Goal: Information Seeking & Learning: Learn about a topic

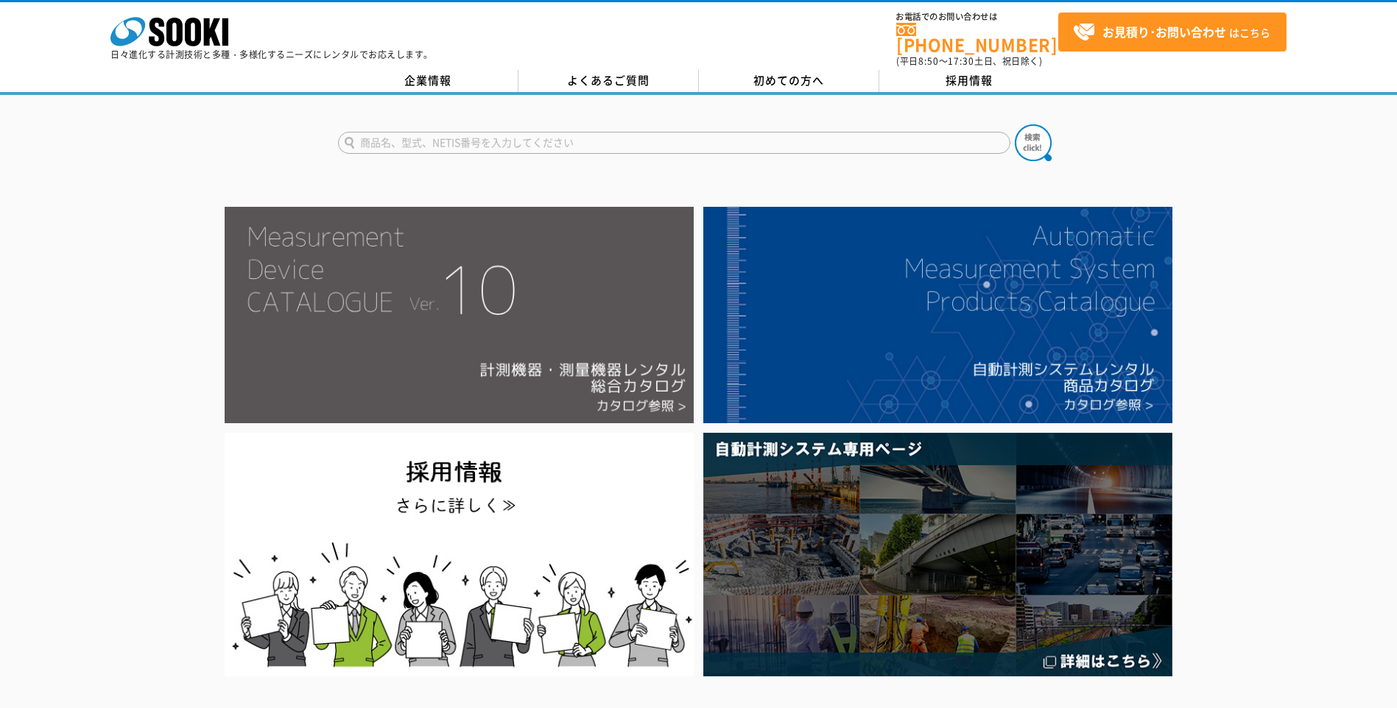
click at [552, 298] on img at bounding box center [459, 315] width 469 height 217
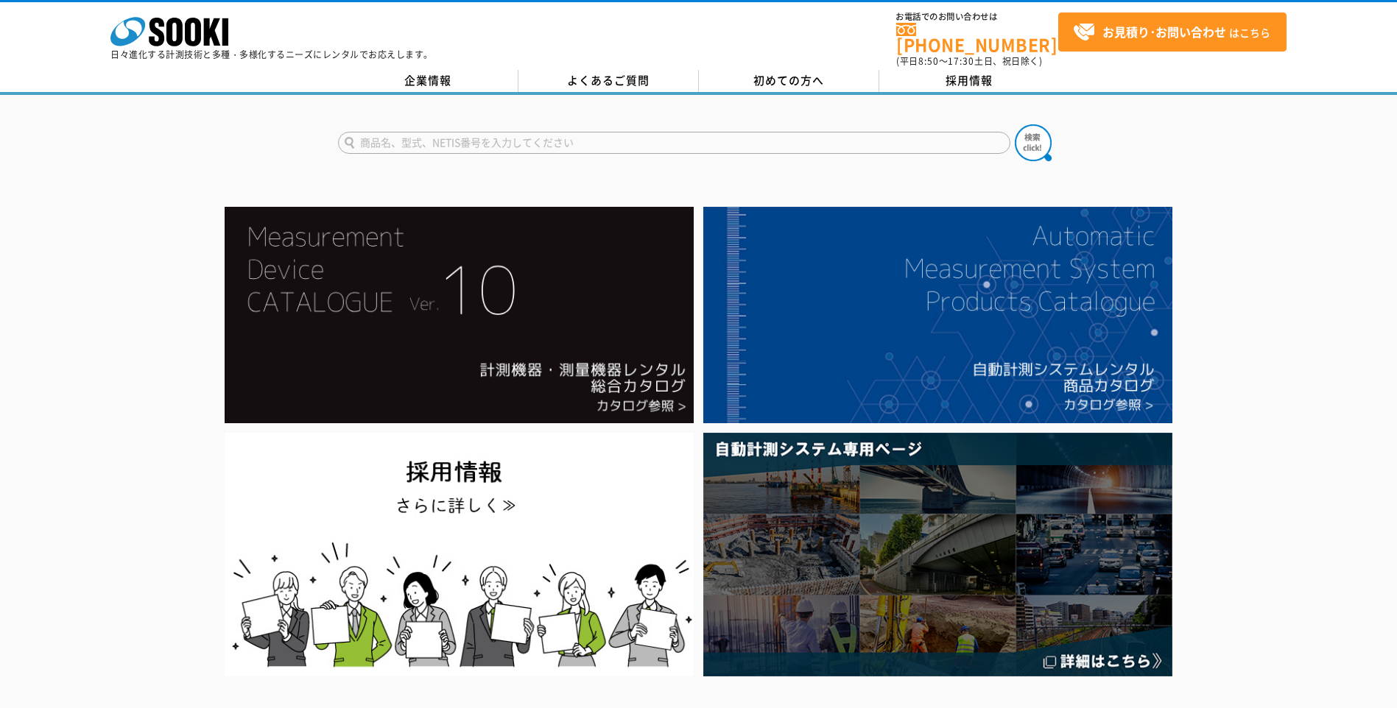
click at [381, 133] on input "text" at bounding box center [674, 143] width 672 height 22
type input "PL-G"
click at [1037, 139] on img at bounding box center [1033, 142] width 37 height 37
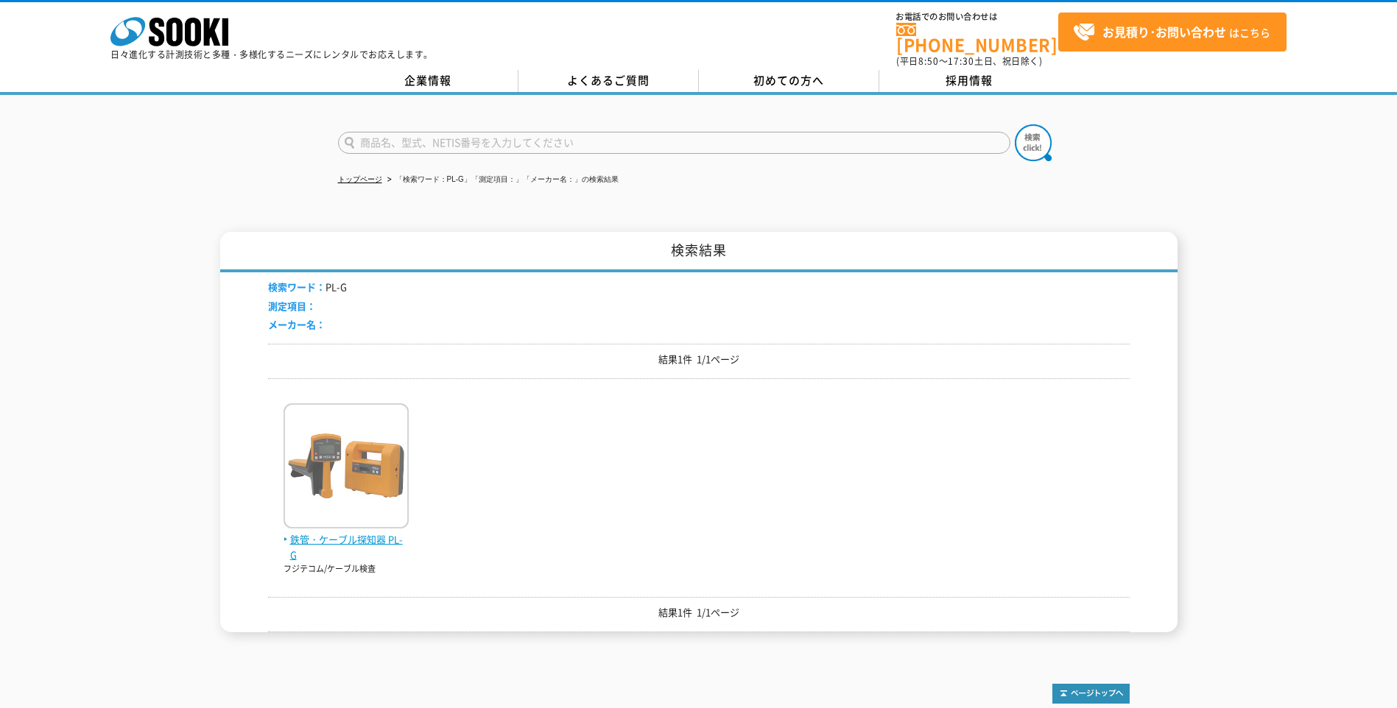
click at [366, 474] on img at bounding box center [346, 468] width 125 height 129
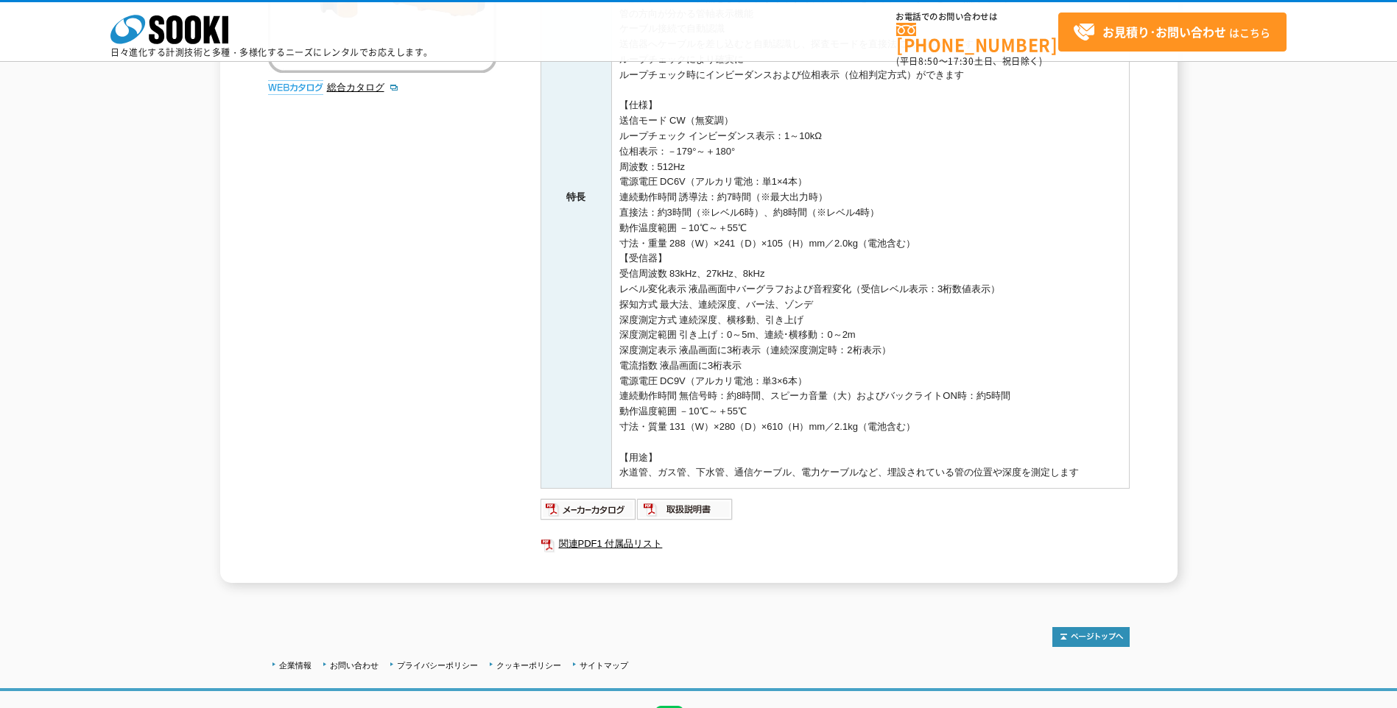
scroll to position [442, 0]
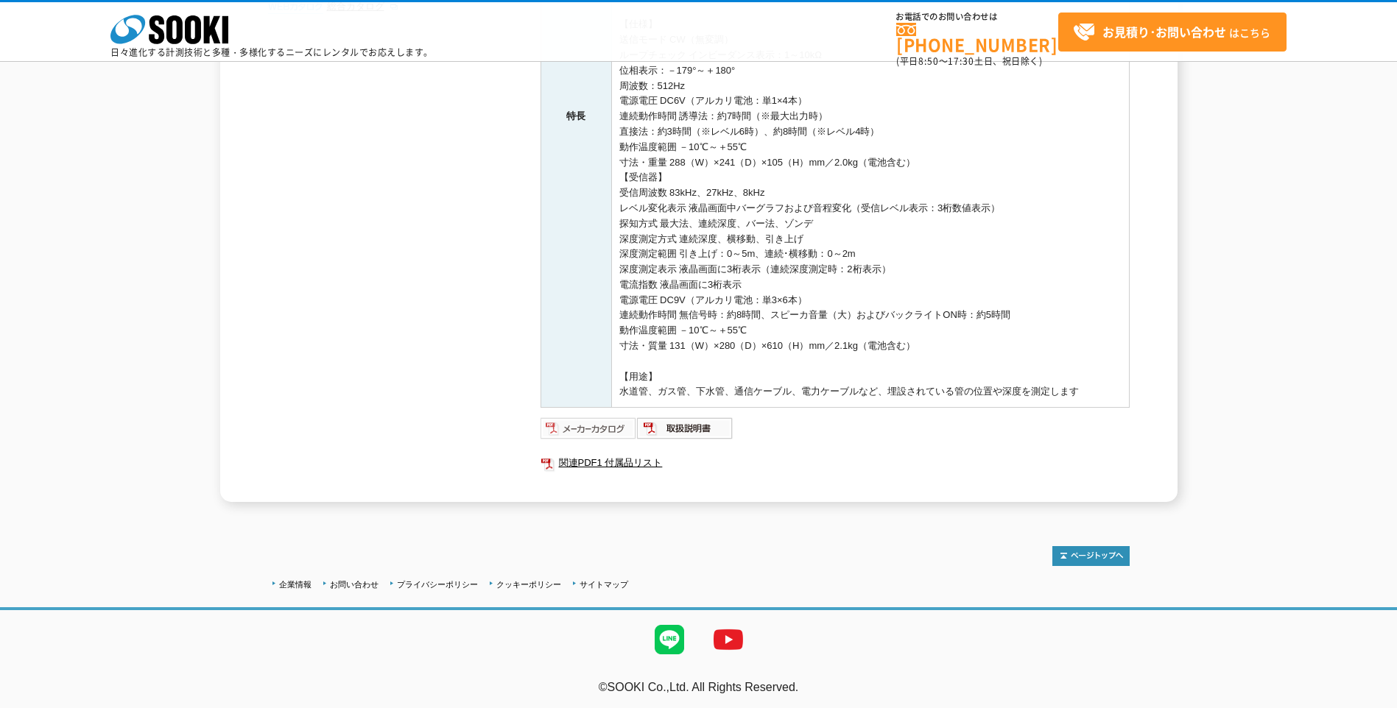
click at [600, 432] on img at bounding box center [589, 429] width 96 height 24
click at [606, 430] on img at bounding box center [589, 429] width 96 height 24
click at [686, 428] on img at bounding box center [685, 429] width 96 height 24
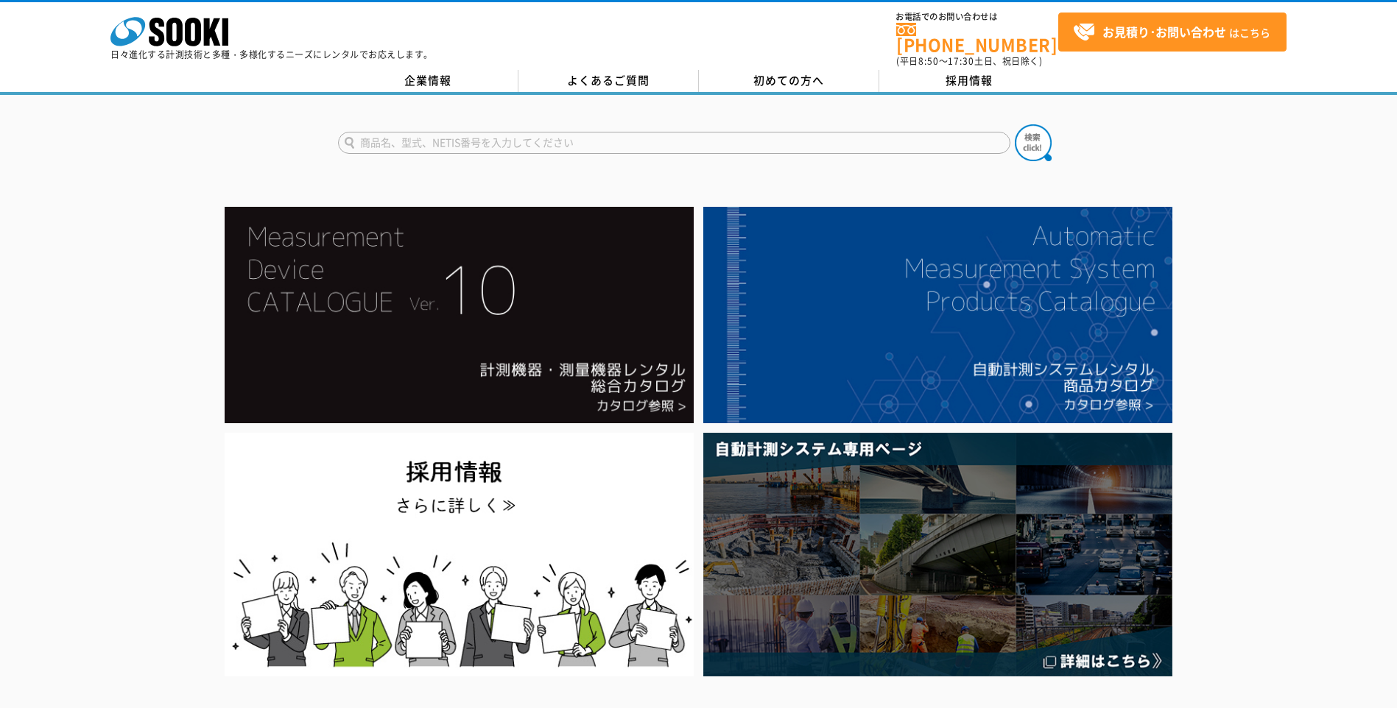
click at [376, 138] on input "text" at bounding box center [674, 143] width 672 height 22
type input "シュラマドレ"
click at [1034, 133] on img at bounding box center [1033, 142] width 37 height 37
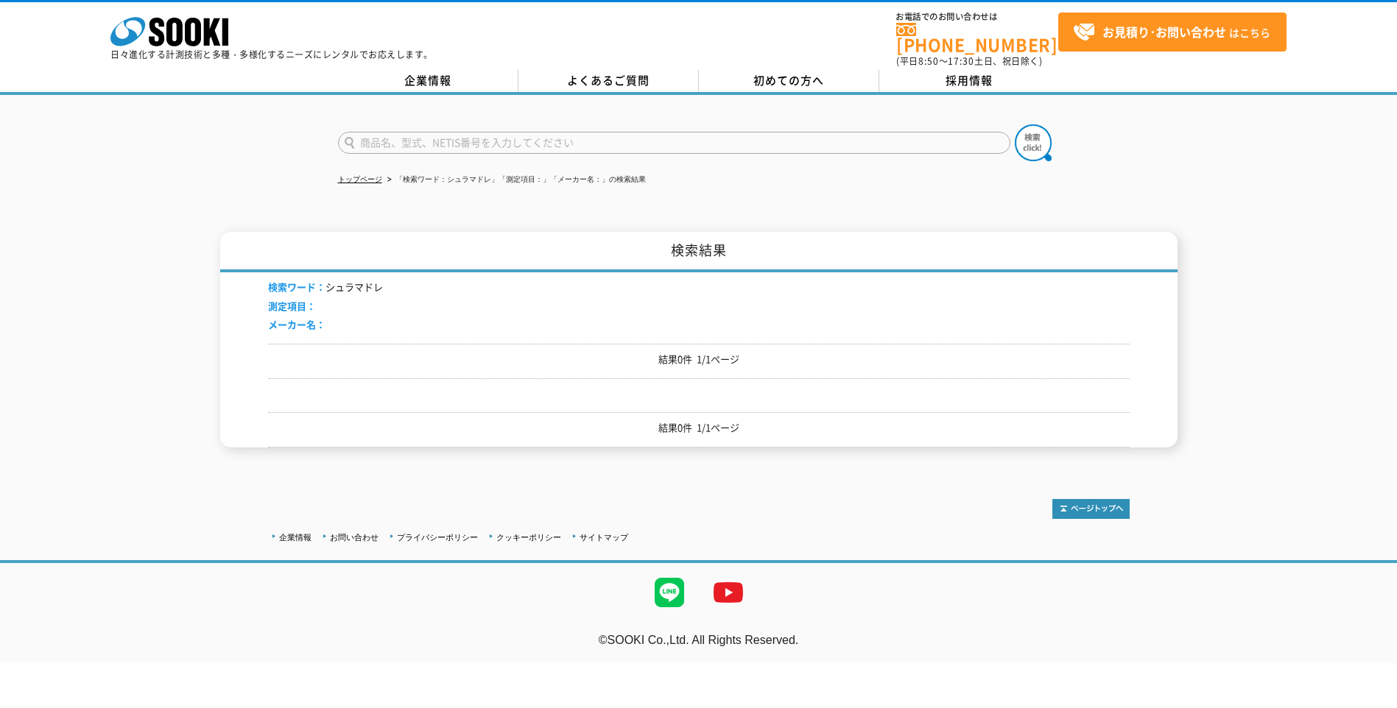
click at [369, 132] on input "text" at bounding box center [674, 143] width 672 height 22
click at [384, 155] on div "金属探知器" at bounding box center [478, 164] width 278 height 18
type input "金属探知器"
click at [1034, 128] on img at bounding box center [1033, 142] width 37 height 37
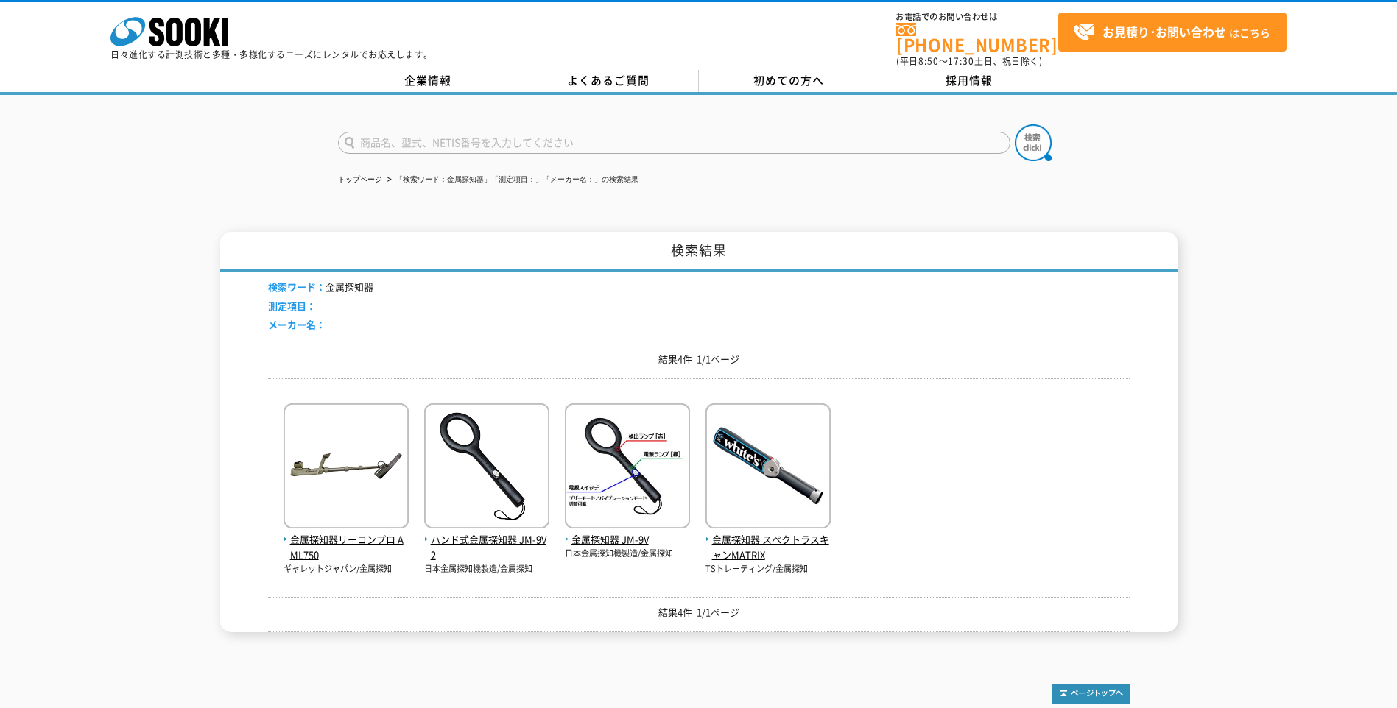
click at [379, 135] on input "text" at bounding box center [674, 143] width 672 height 22
click at [360, 133] on input "text" at bounding box center [674, 143] width 672 height 22
click at [394, 177] on div "金属探知機" at bounding box center [478, 182] width 278 height 18
type input "金属探知機"
click at [1027, 135] on img at bounding box center [1033, 142] width 37 height 37
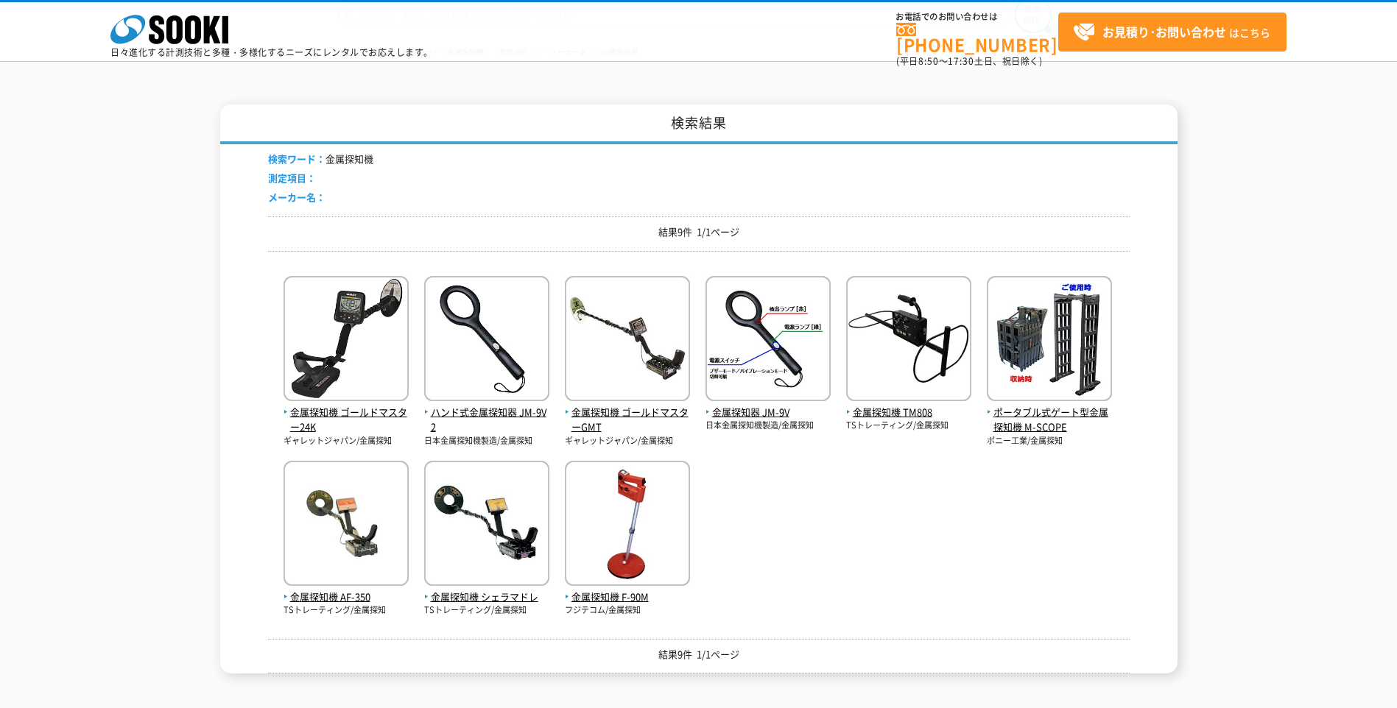
scroll to position [147, 0]
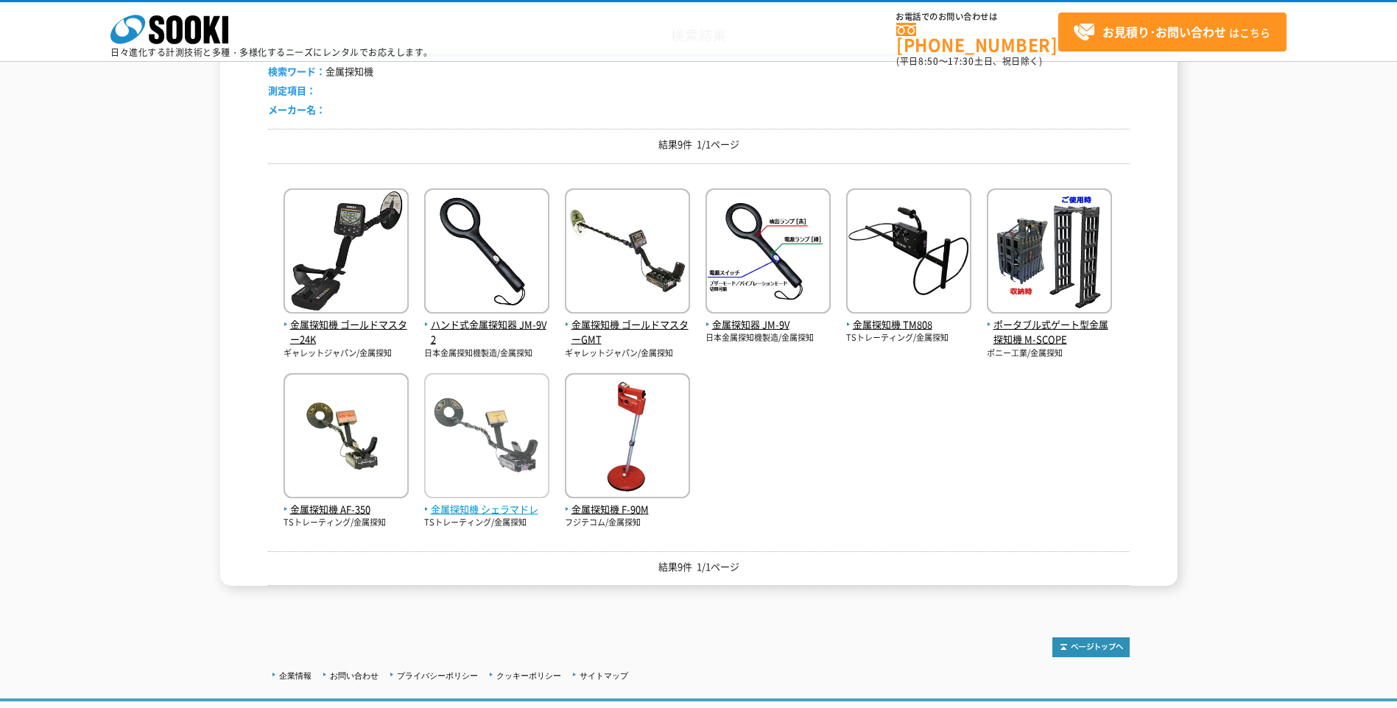
click at [500, 463] on img at bounding box center [486, 437] width 125 height 129
click at [619, 507] on span "金属探知機 F-90M" at bounding box center [627, 509] width 125 height 15
click at [498, 505] on span "金属探知機 シェラマドレ" at bounding box center [486, 509] width 125 height 15
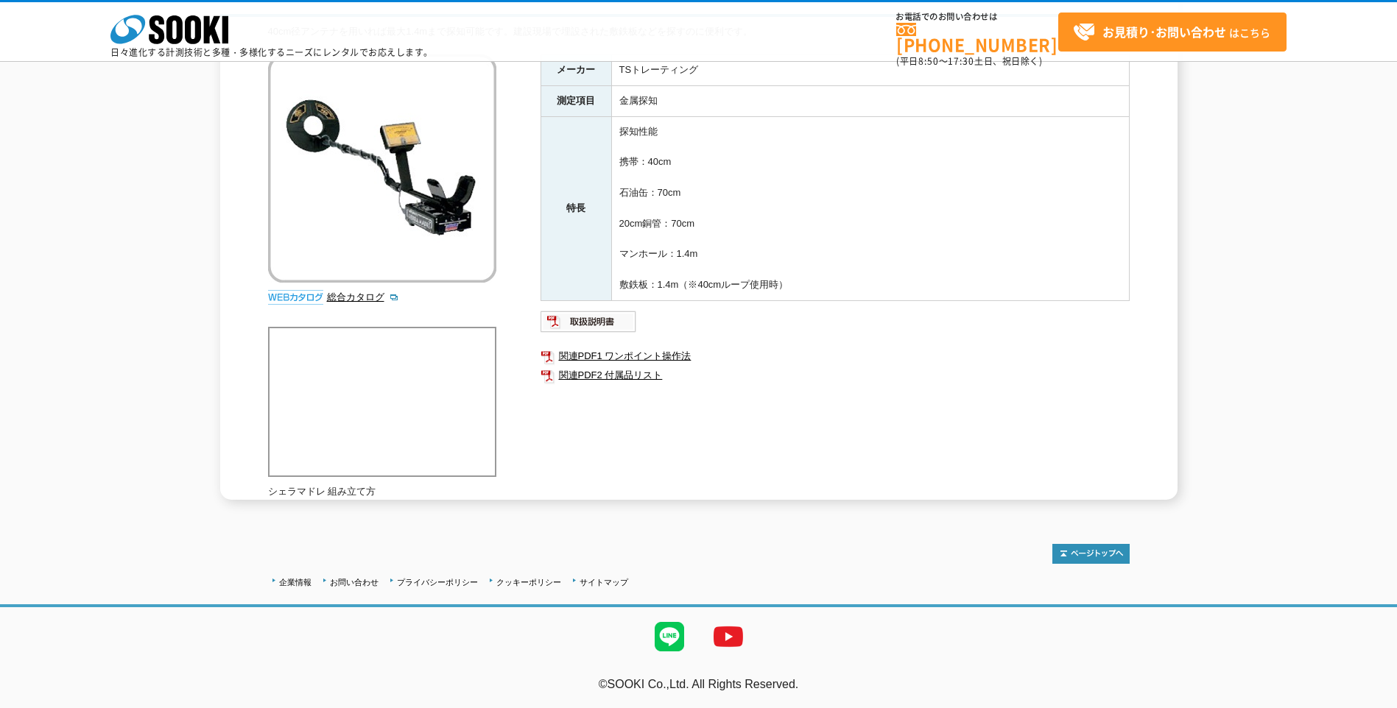
scroll to position [152, 0]
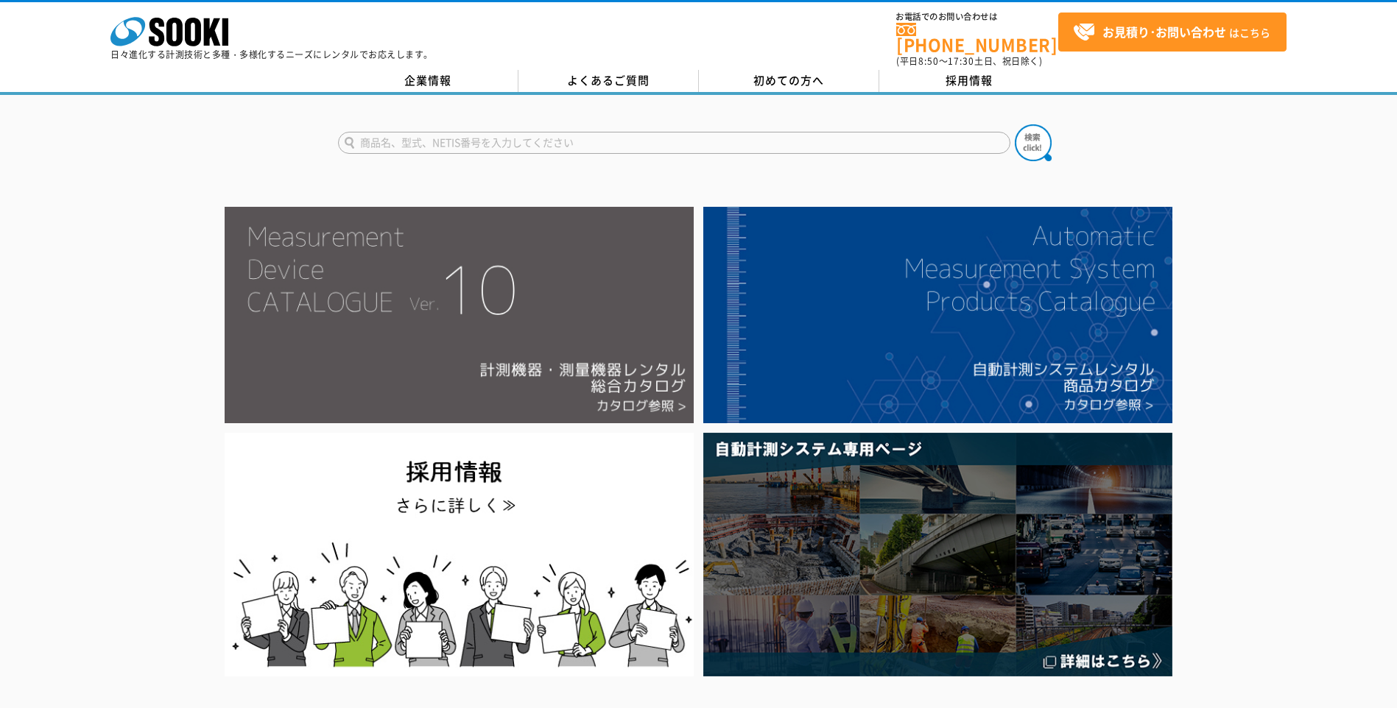
click at [490, 325] on img at bounding box center [459, 315] width 469 height 217
